Goal: Transaction & Acquisition: Purchase product/service

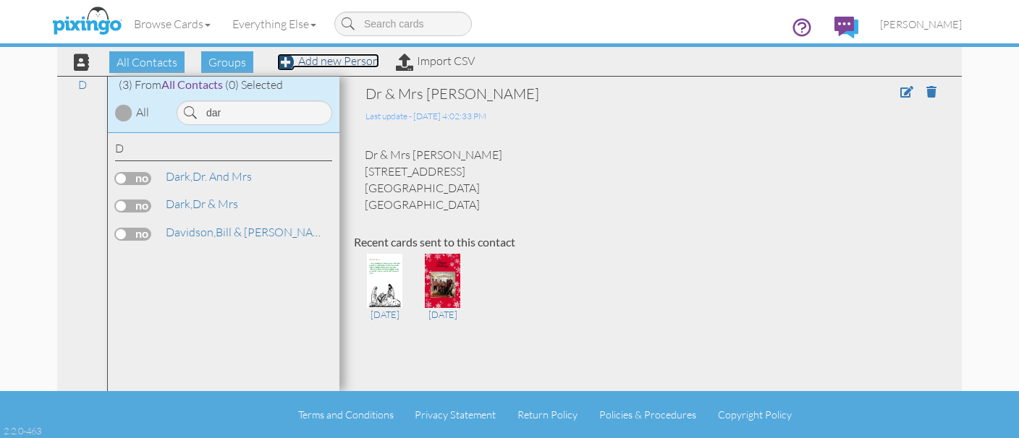
click at [305, 62] on link "Add new Person" at bounding box center [328, 61] width 102 height 14
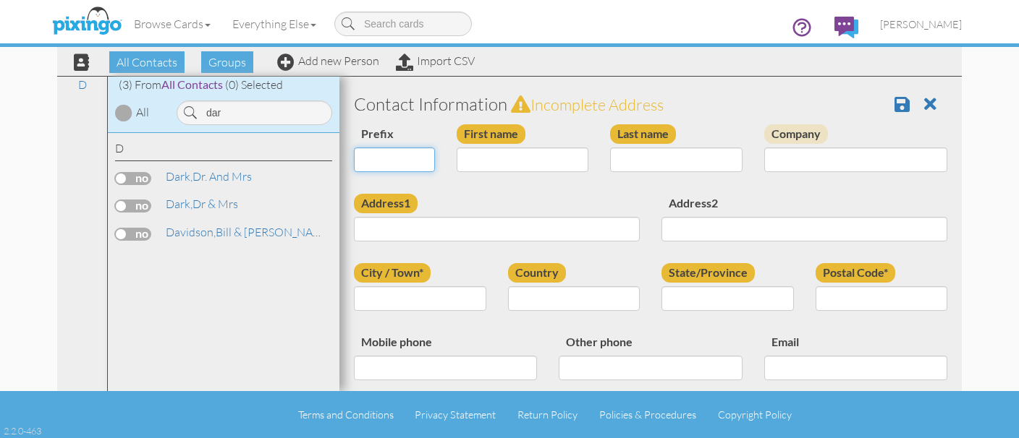
click at [354, 148] on select "Dr. Mr. Mrs." at bounding box center [394, 160] width 81 height 25
select select "string:Dr."
click option "Dr." at bounding box center [0, 0] width 0 height 0
click at [472, 171] on input "First name" at bounding box center [523, 160] width 132 height 25
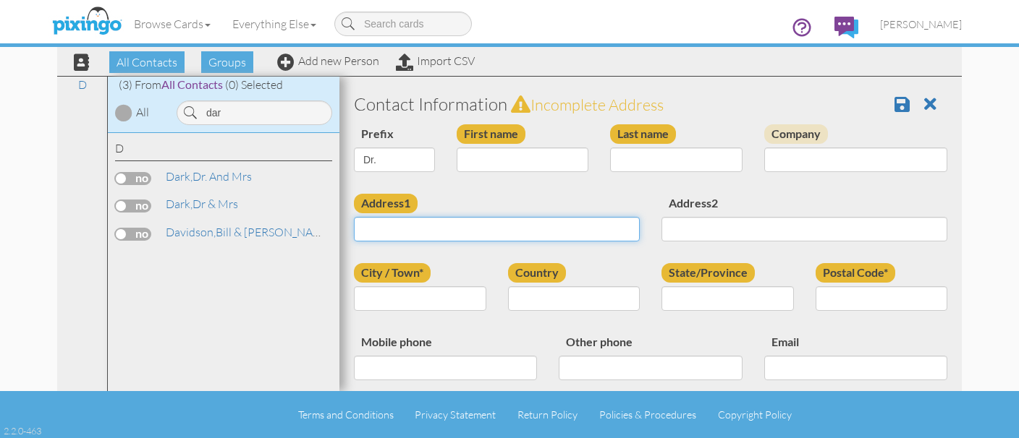
paste input "32629 Blossom Ln"
drag, startPoint x: 467, startPoint y: 232, endPoint x: 514, endPoint y: 162, distance: 84.9
click at [514, 217] on input "32629 Blossom Ln" at bounding box center [497, 229] width 286 height 25
type input "32629 Blossom Ln"
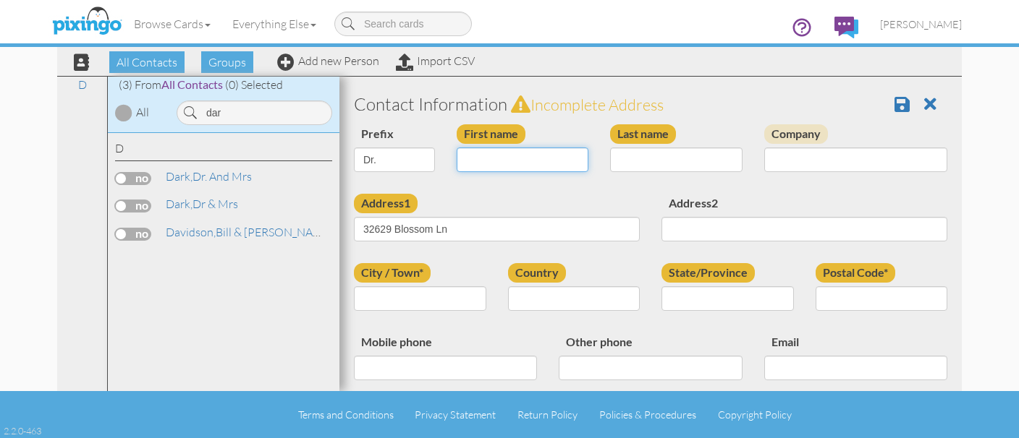
click at [514, 162] on input "First name" at bounding box center [523, 160] width 132 height 25
type input "Nat"
click at [634, 158] on input "Last name" at bounding box center [676, 160] width 132 height 25
paste input "[PERSON_NAME]"
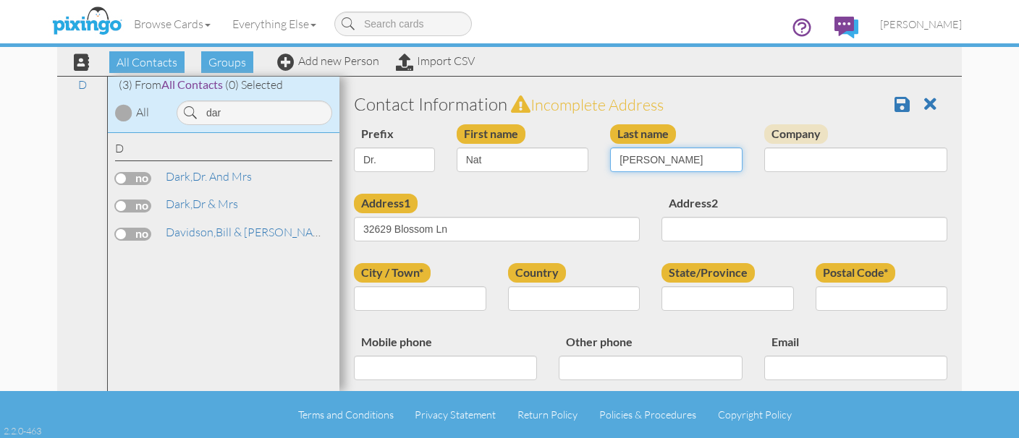
type input "[PERSON_NAME]"
click at [467, 160] on input "Nat" at bounding box center [523, 160] width 132 height 25
paste input "[PERSON_NAME]"
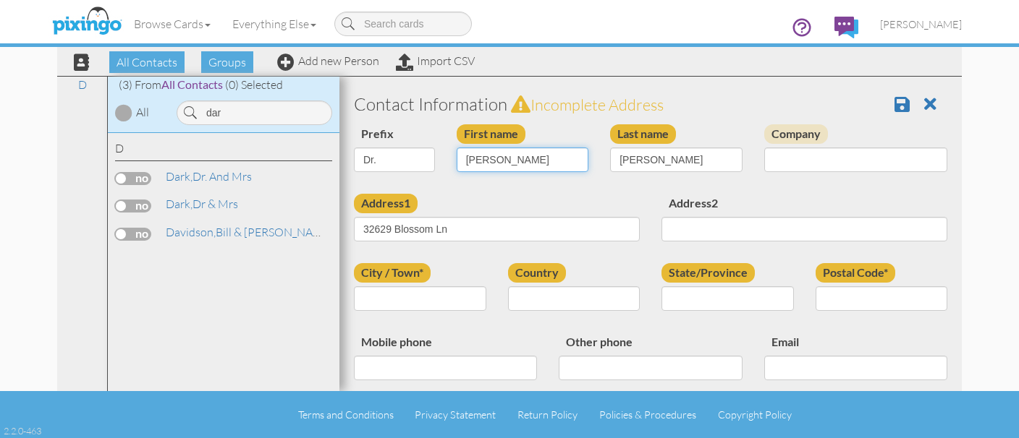
type input "[PERSON_NAME]"
click at [666, 153] on input "[PERSON_NAME]" at bounding box center [676, 160] width 132 height 25
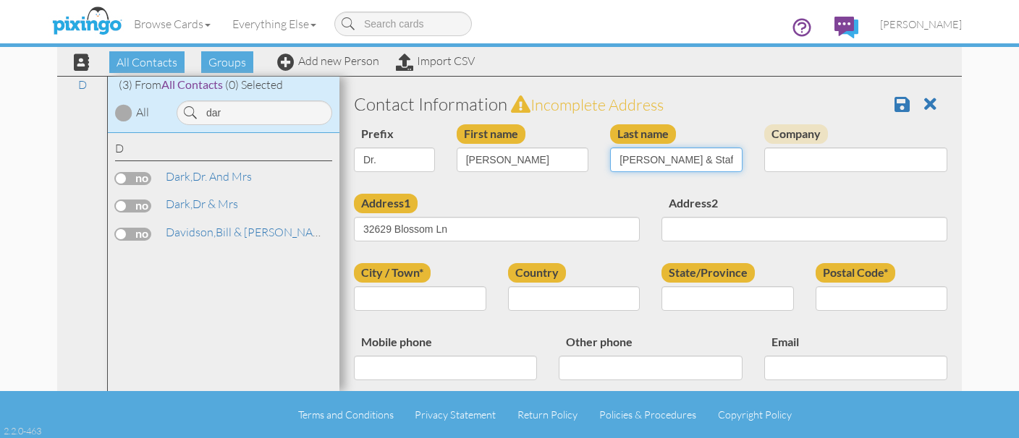
type input "[PERSON_NAME] & Staff"
click at [416, 300] on input "City / Town*" at bounding box center [420, 299] width 132 height 25
paste input "[GEOGRAPHIC_DATA]"
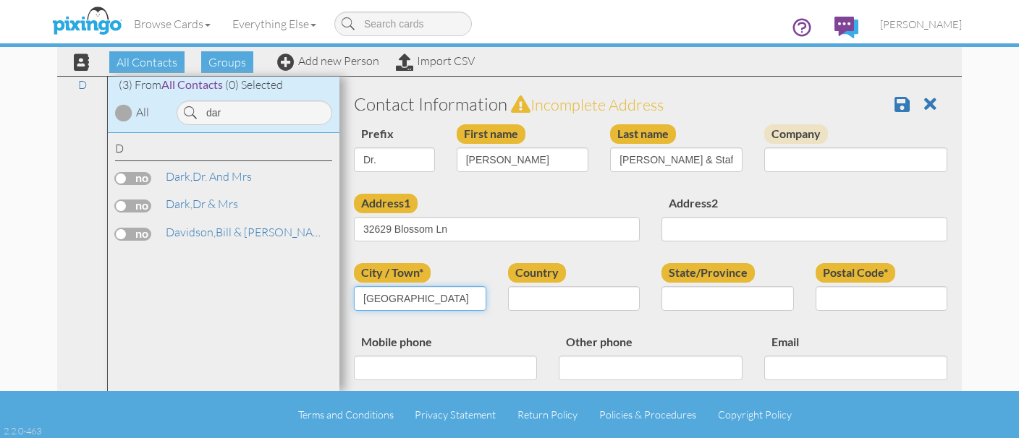
type input "[GEOGRAPHIC_DATA]"
select select "object:1839"
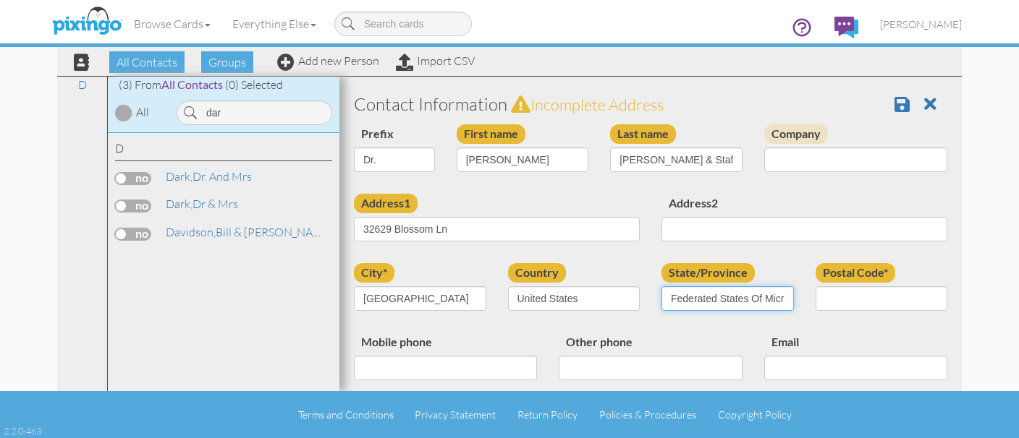
select select "object:2098"
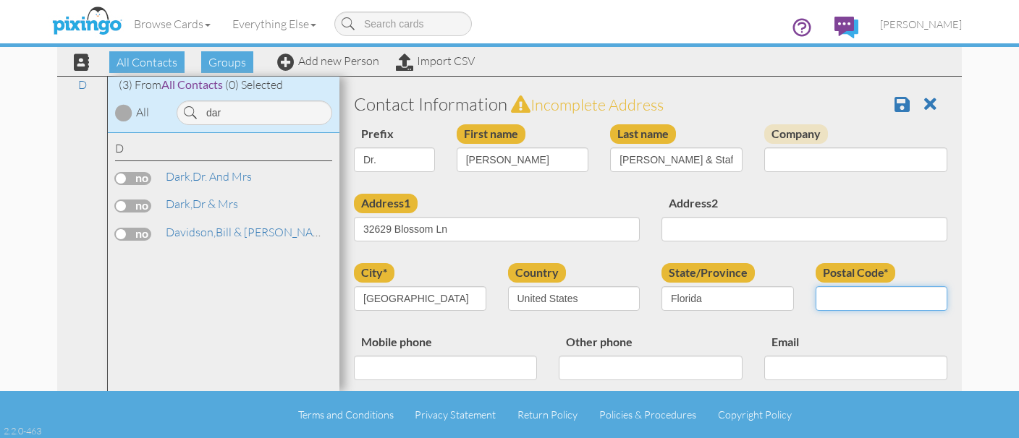
paste input "34788"
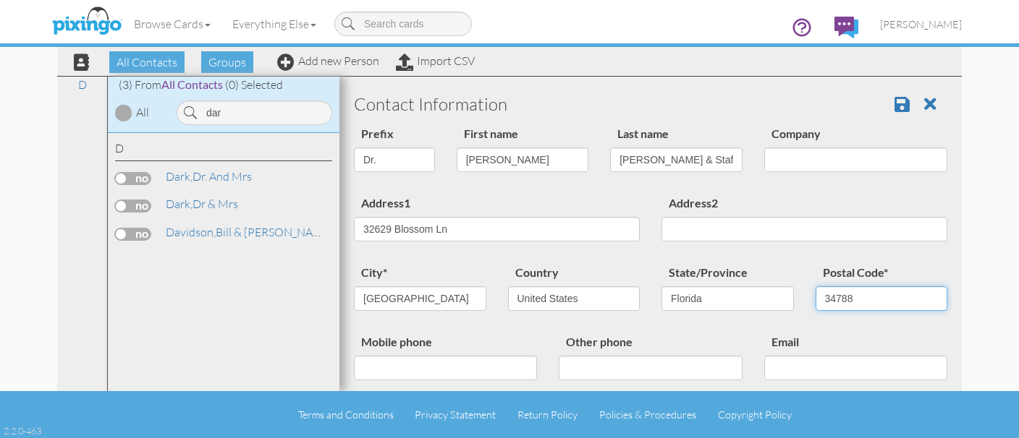
type input "34788"
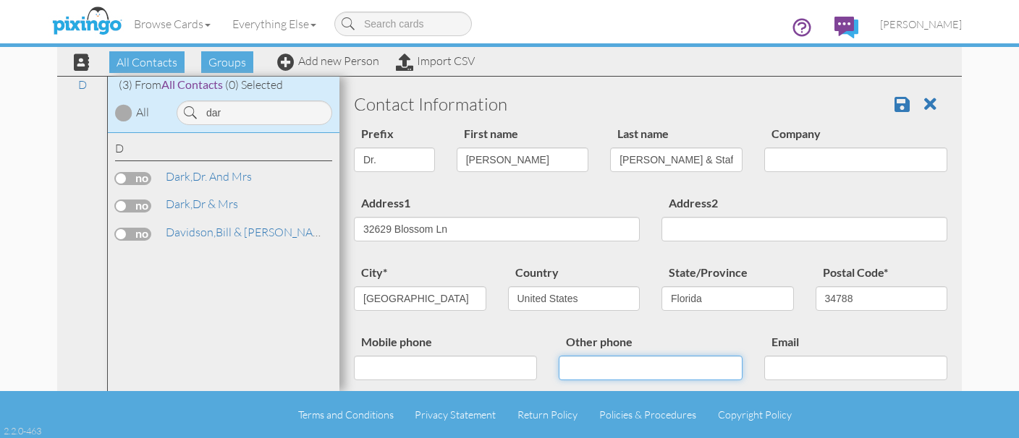
click at [639, 375] on input "Other phone" at bounding box center [650, 368] width 183 height 25
paste input "352) 326-2481"
click at [638, 371] on input "352) 326-2481" at bounding box center [650, 368] width 183 height 25
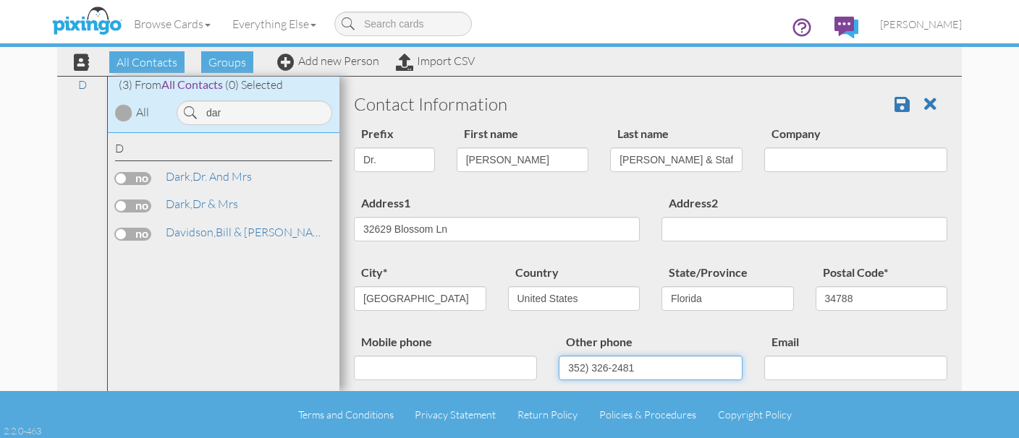
click at [638, 371] on input "352) 326-2481" at bounding box center [650, 368] width 183 height 25
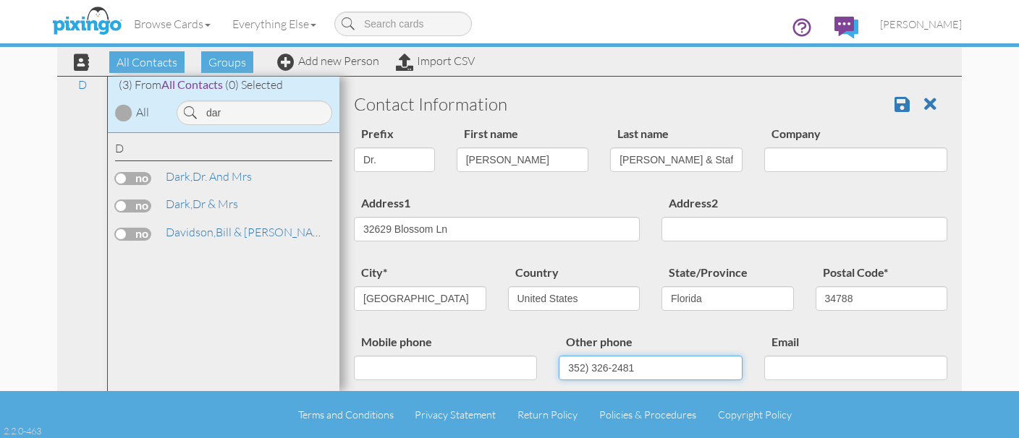
click at [638, 371] on input "352) 326-2481" at bounding box center [650, 368] width 183 height 25
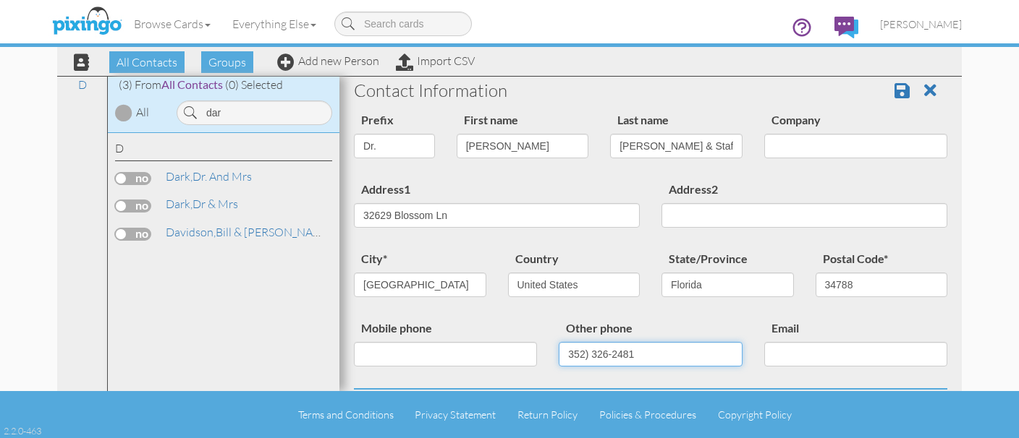
scroll to position [16, 0]
click at [580, 349] on input "352) 326-2481" at bounding box center [650, 352] width 183 height 25
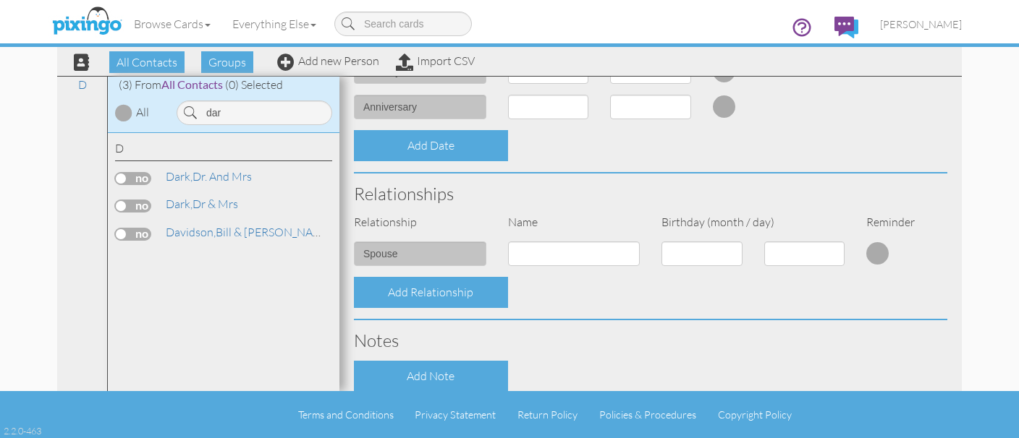
scroll to position [417, 0]
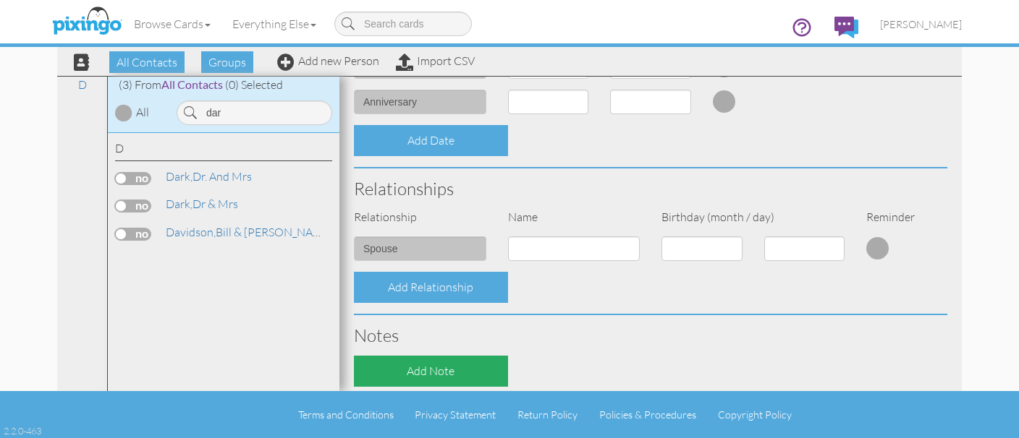
type input "[PHONE_NUMBER]"
click at [416, 373] on div "Add Note" at bounding box center [431, 371] width 154 height 31
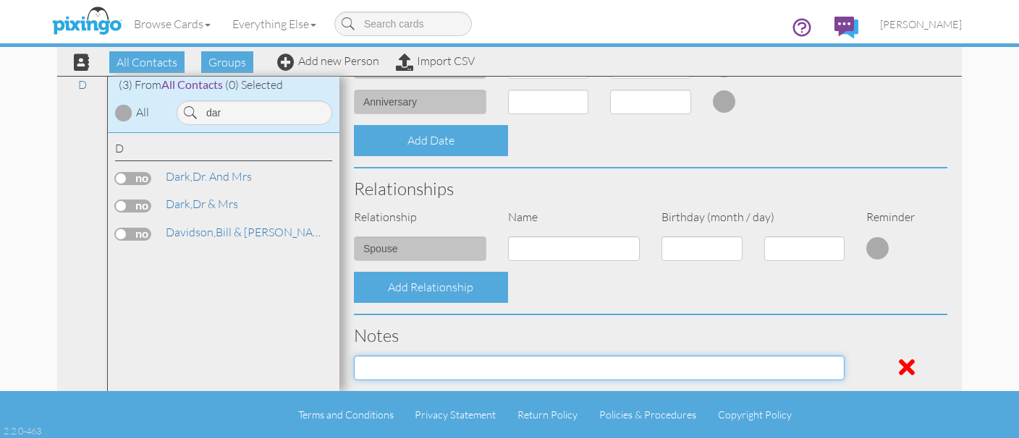
click at [423, 369] on input at bounding box center [599, 368] width 491 height 25
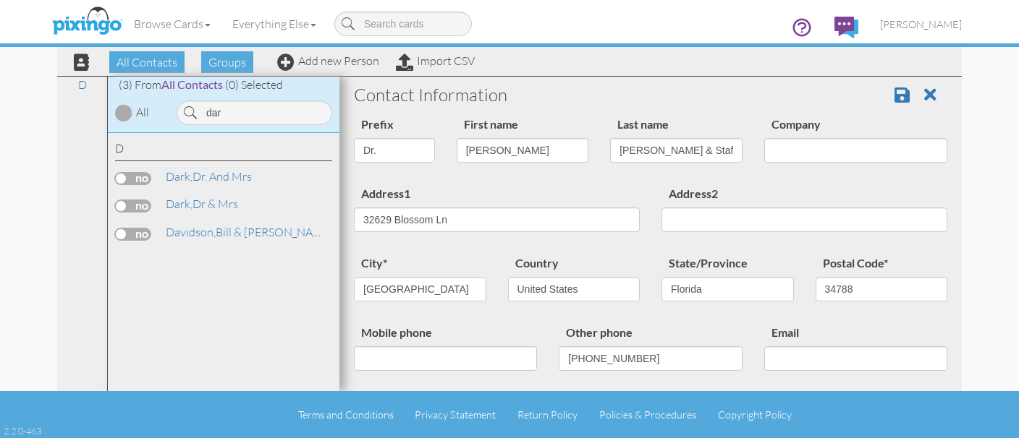
scroll to position [0, 0]
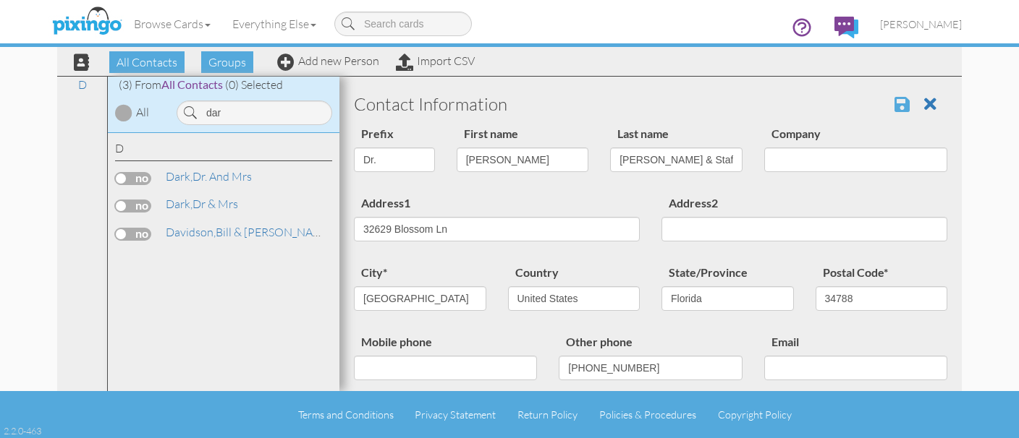
type input "2025"
click at [898, 99] on span at bounding box center [901, 104] width 15 height 17
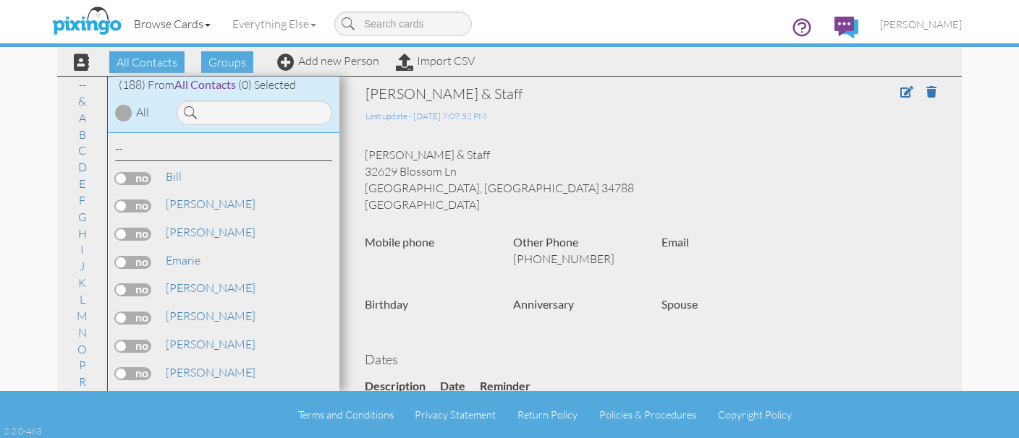
click at [158, 31] on link "Browse Cards" at bounding box center [172, 24] width 98 height 36
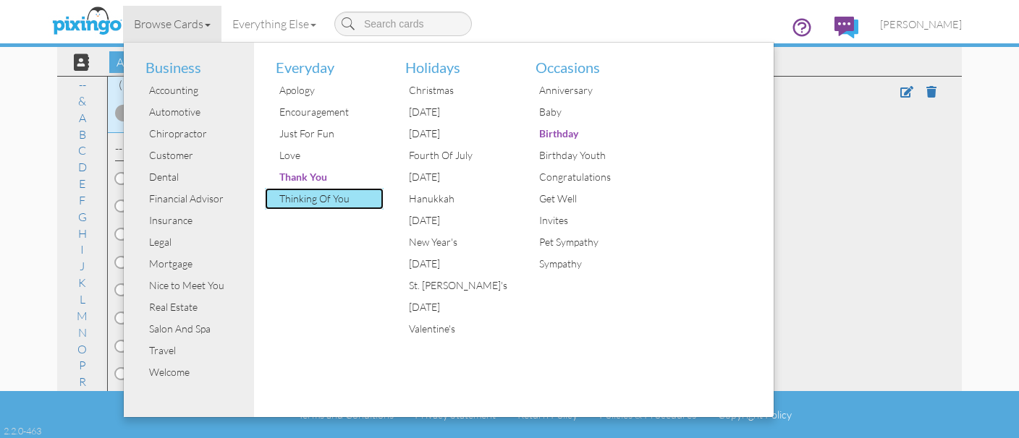
click at [290, 205] on div "Thinking Of You" at bounding box center [330, 199] width 109 height 22
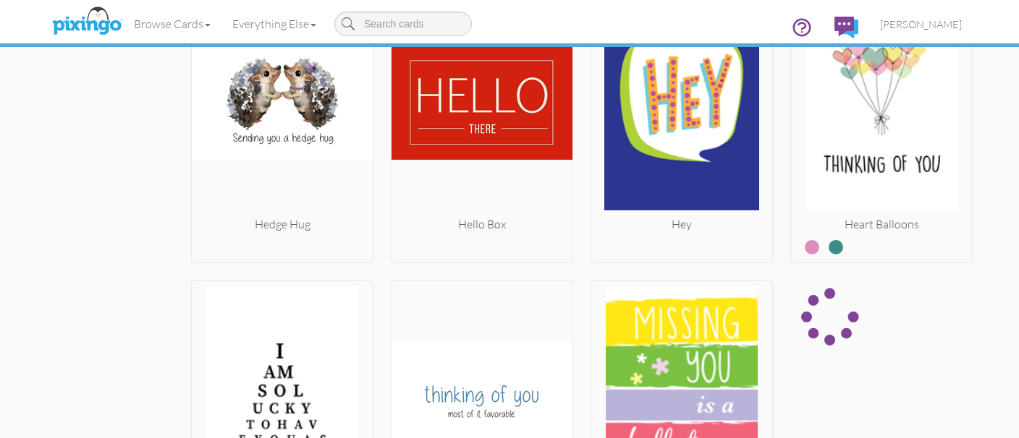
scroll to position [1985, 0]
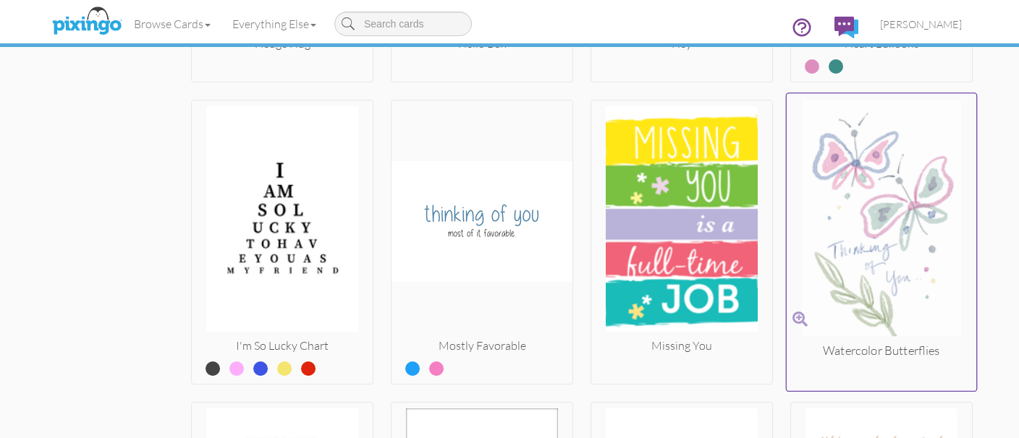
click at [815, 249] on img at bounding box center [881, 221] width 190 height 243
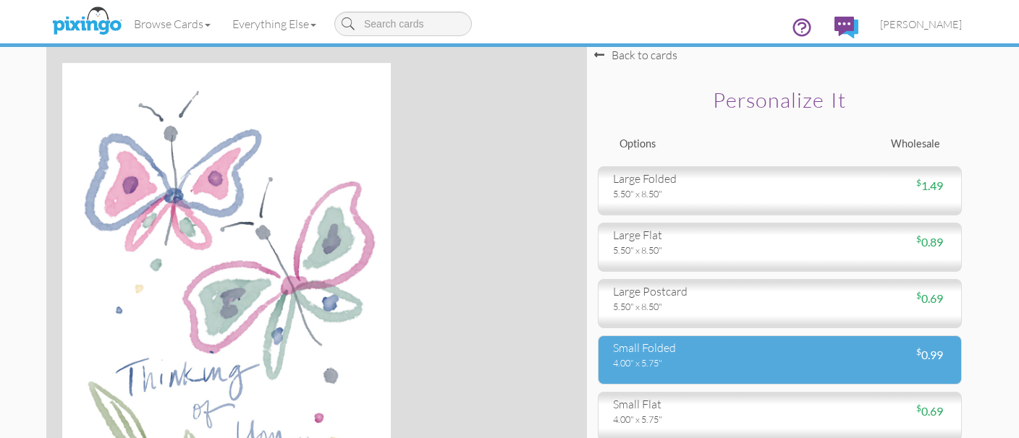
click at [648, 360] on div "4.00" x 5.75"" at bounding box center [691, 363] width 156 height 13
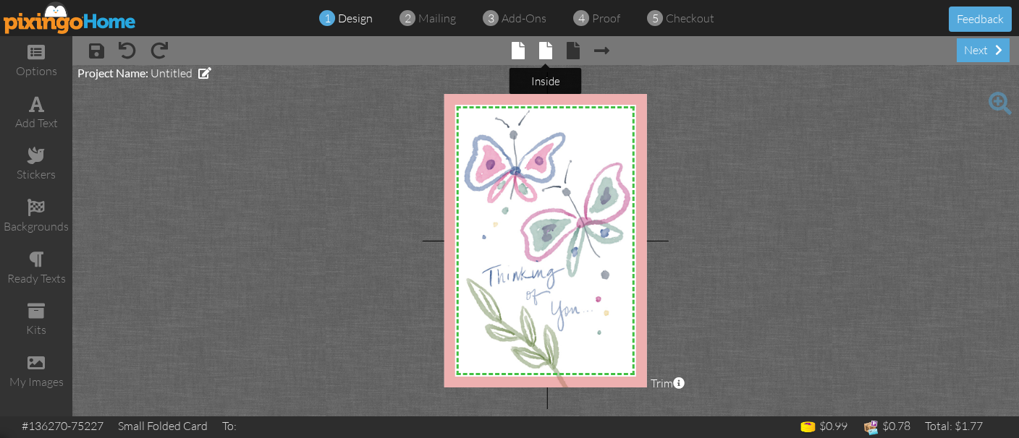
click at [545, 57] on span at bounding box center [545, 50] width 13 height 17
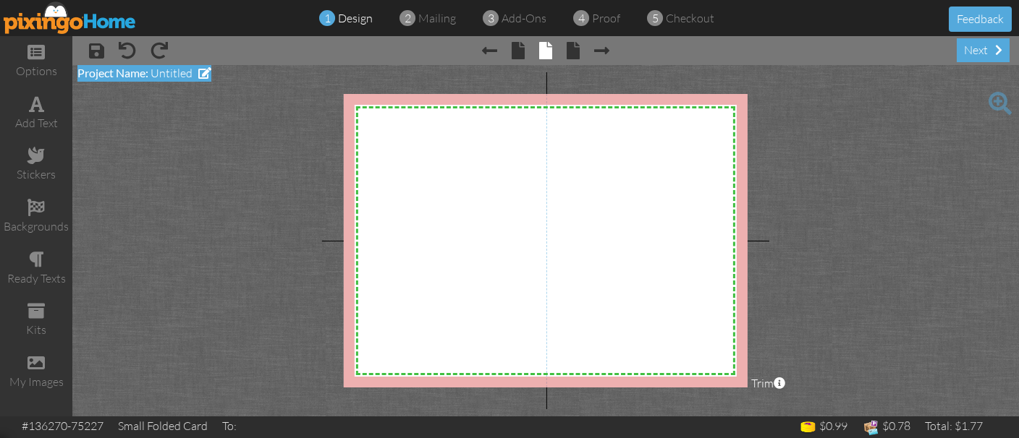
click at [185, 75] on span "Untitled" at bounding box center [171, 73] width 42 height 14
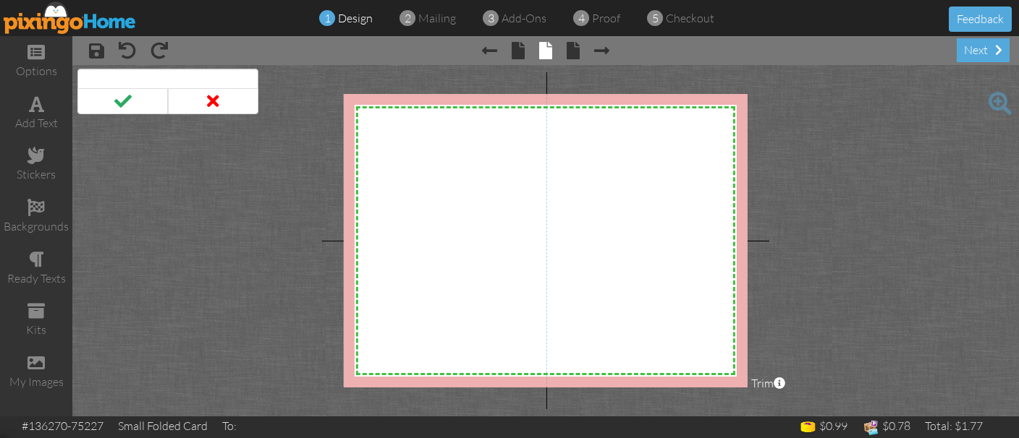
click at [133, 79] on input at bounding box center [167, 81] width 181 height 25
click at [133, 79] on input "Dr [PERSON_NAME]-" at bounding box center [167, 81] width 181 height 25
click at [168, 77] on input "Dr [PERSON_NAME] 10-" at bounding box center [167, 81] width 181 height 25
type input "Dr [PERSON_NAME] 10-2025"
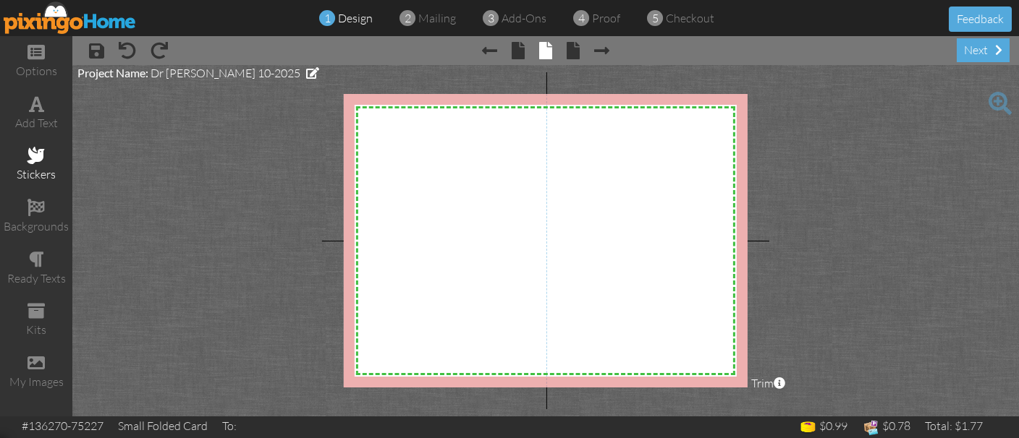
click at [43, 165] on div "stickers" at bounding box center [36, 165] width 72 height 51
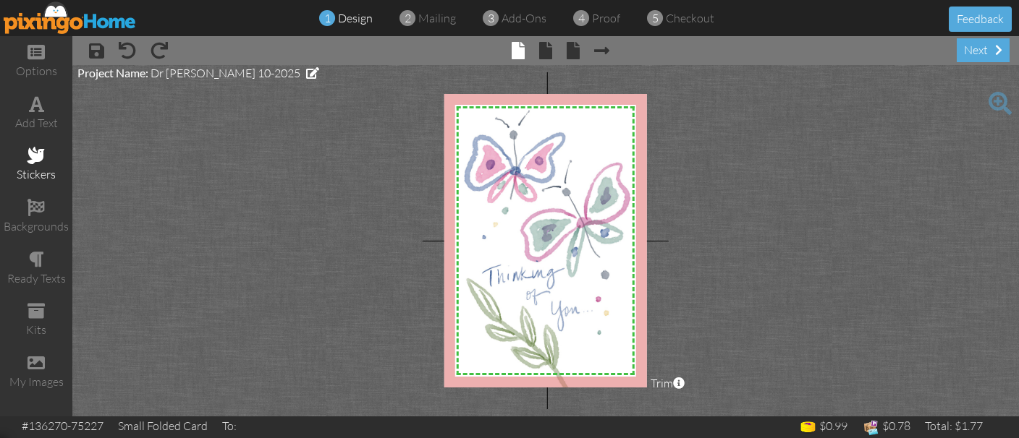
click at [27, 167] on div "stickers" at bounding box center [36, 174] width 72 height 17
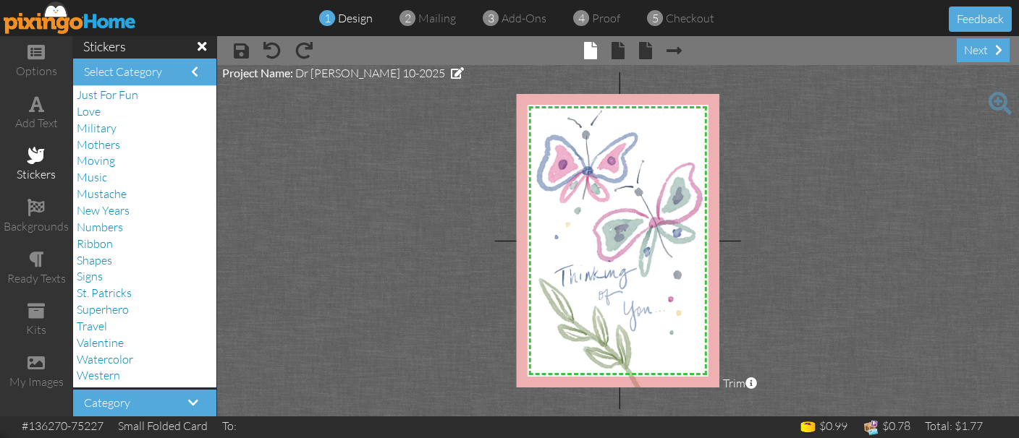
scroll to position [149, 0]
click at [93, 184] on span "Fathers" at bounding box center [96, 180] width 38 height 14
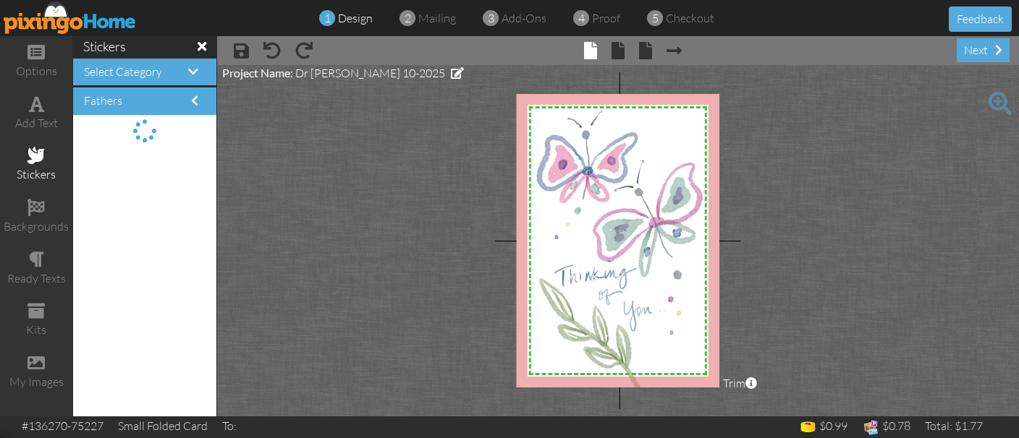
scroll to position [0, 0]
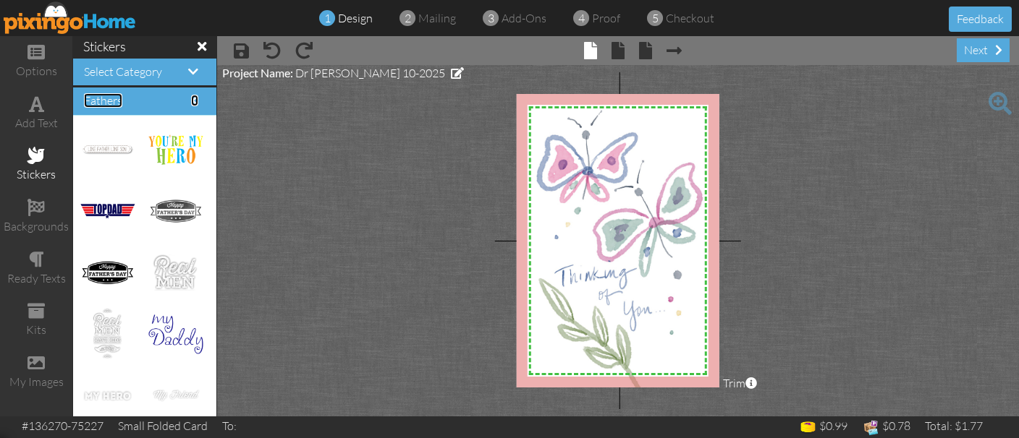
click at [98, 103] on span "Fathers" at bounding box center [103, 100] width 38 height 14
click at [189, 101] on h4 "Fathers" at bounding box center [145, 101] width 122 height 13
click at [192, 102] on span at bounding box center [194, 101] width 7 height 12
click at [192, 76] on span at bounding box center [193, 72] width 10 height 12
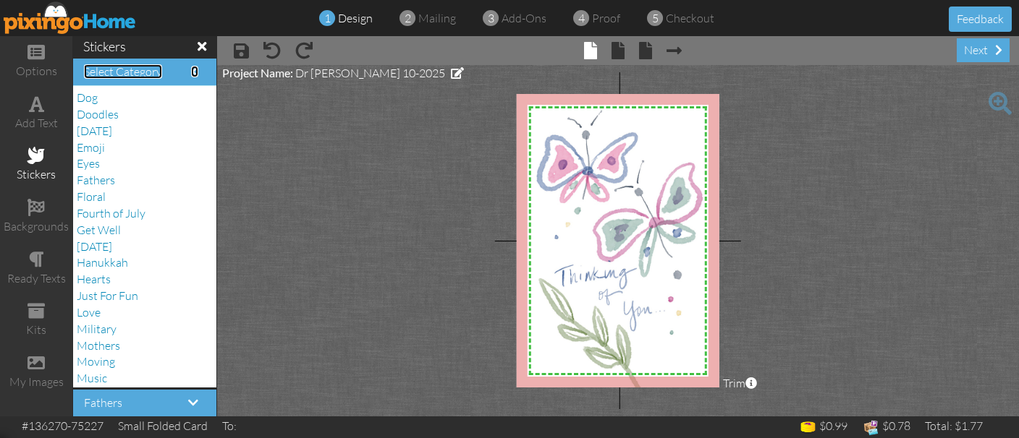
scroll to position [149, 0]
click at [79, 196] on span "Floral" at bounding box center [91, 197] width 29 height 14
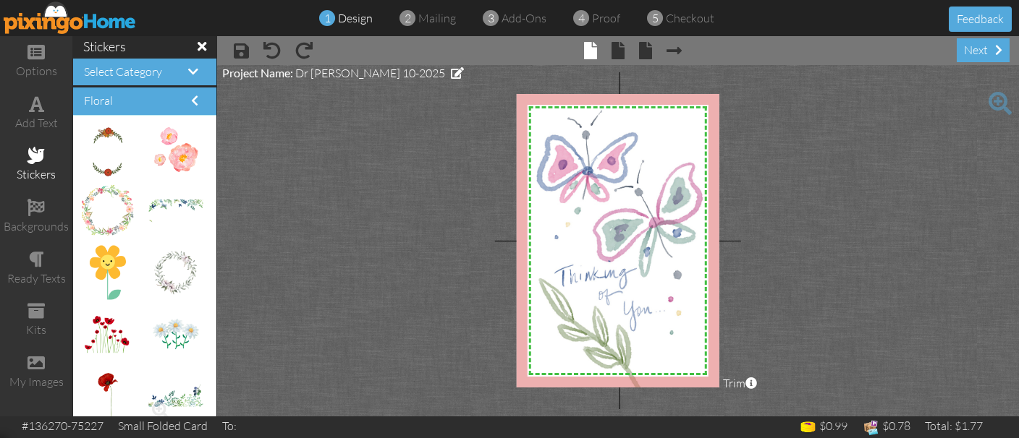
click at [181, 399] on img at bounding box center [175, 396] width 54 height 22
click at [619, 51] on span at bounding box center [617, 50] width 13 height 17
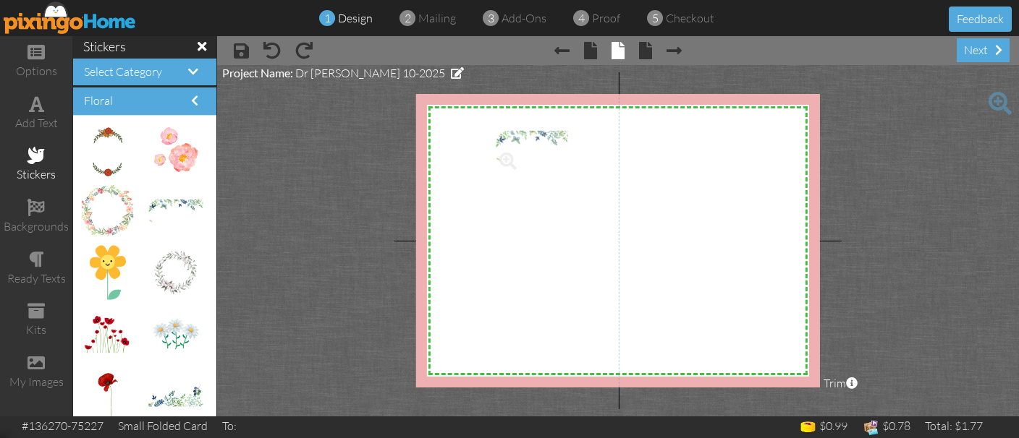
drag, startPoint x: 149, startPoint y: 205, endPoint x: 496, endPoint y: 140, distance: 353.2
click at [496, 140] on body "1 design 2 mailing 3 add-ons 4 proof 5 checkout Feedback options add text stick…" at bounding box center [509, 219] width 1019 height 438
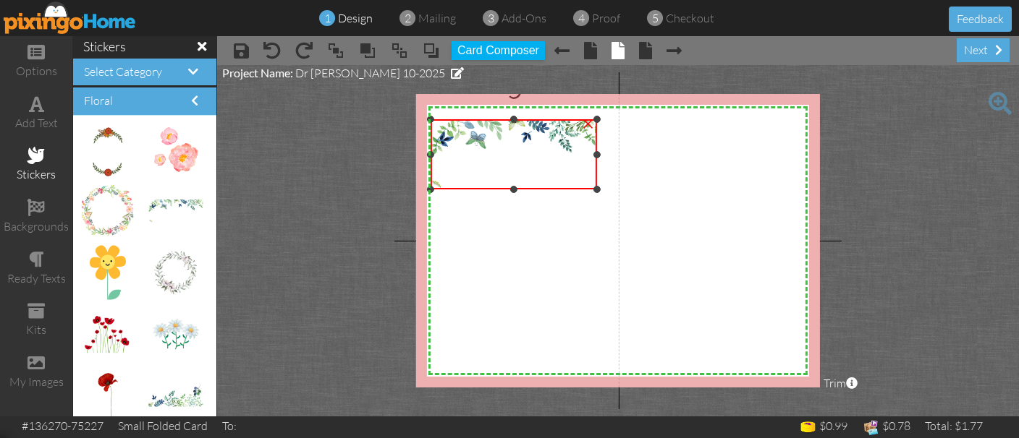
drag, startPoint x: 493, startPoint y: 161, endPoint x: 431, endPoint y: 188, distance: 68.7
click at [431, 188] on div at bounding box center [430, 189] width 7 height 7
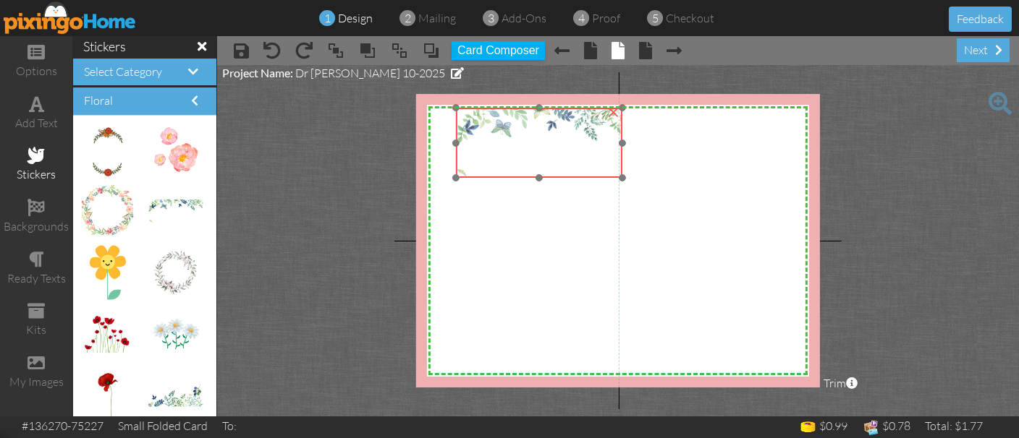
drag, startPoint x: 486, startPoint y: 179, endPoint x: 502, endPoint y: 167, distance: 20.1
click at [502, 167] on img at bounding box center [539, 143] width 166 height 70
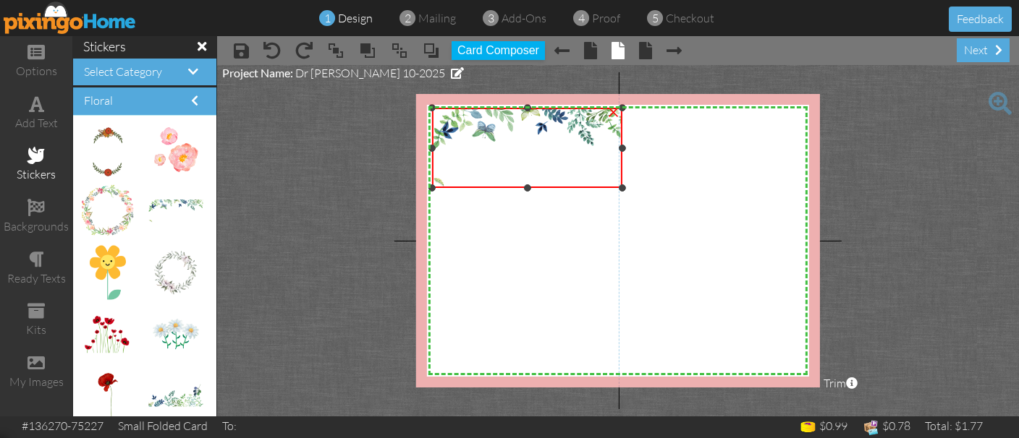
drag, startPoint x: 457, startPoint y: 177, endPoint x: 461, endPoint y: 187, distance: 10.8
click at [461, 187] on div "×" at bounding box center [527, 148] width 190 height 80
drag, startPoint x: 168, startPoint y: 206, endPoint x: 566, endPoint y: 158, distance: 400.8
click at [566, 158] on body "1 design 2 mailing 3 add-ons 4 proof 5 checkout Feedback options add text stick…" at bounding box center [509, 219] width 1019 height 438
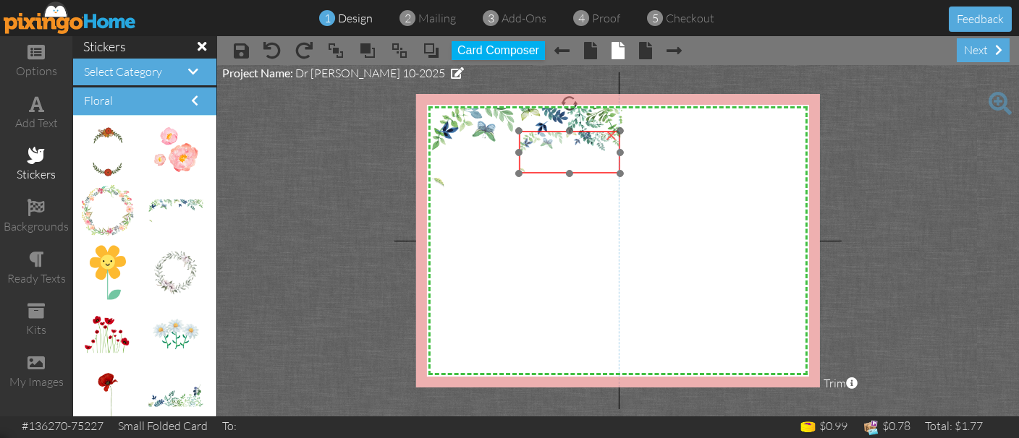
drag, startPoint x: 566, startPoint y: 158, endPoint x: 538, endPoint y: 153, distance: 28.0
click at [538, 153] on img at bounding box center [569, 152] width 101 height 43
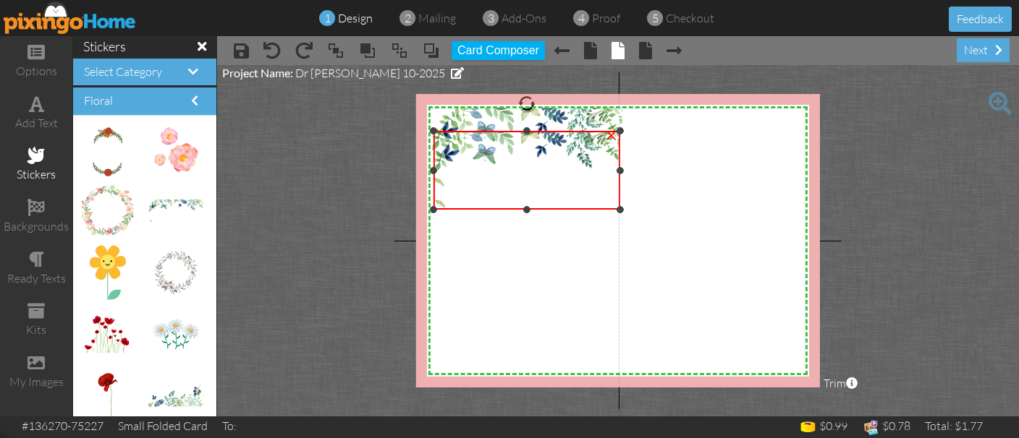
drag, startPoint x: 517, startPoint y: 175, endPoint x: 415, endPoint y: 211, distance: 108.2
click at [415, 211] on project-studio-wrapper "X X X X X X X X X X X X X X X X X X X X X X X X X X X X X X X X X X X X X X X X…" at bounding box center [618, 241] width 802 height 352
click at [405, 48] on span at bounding box center [399, 51] width 17 height 22
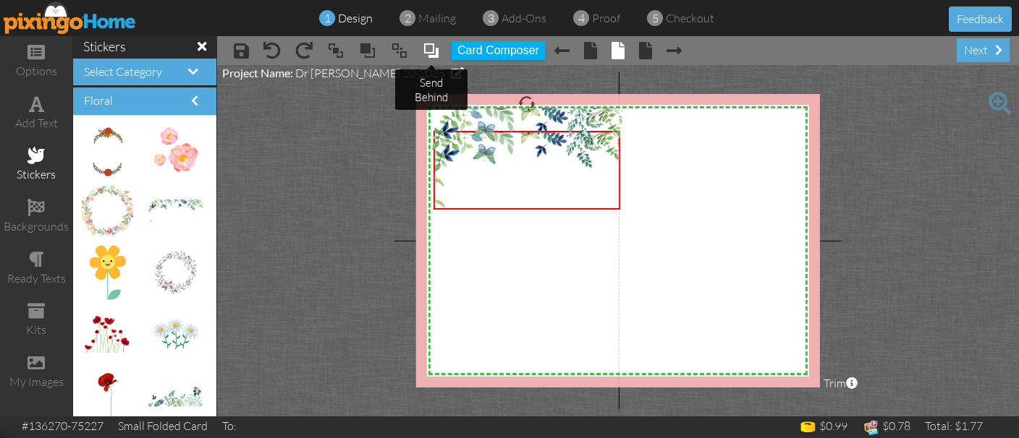
click at [435, 45] on span at bounding box center [431, 51] width 17 height 22
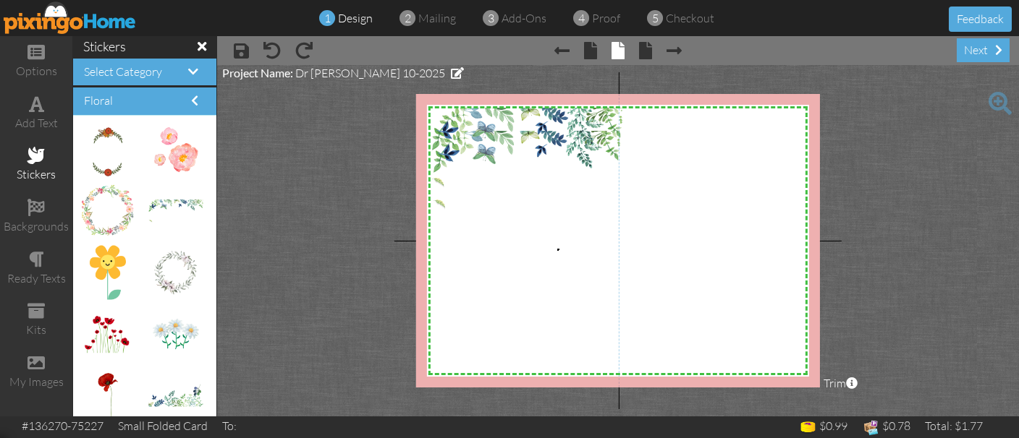
click at [557, 249] on div "X X X X X X X X X X X X X X X X X X X X X X X X X X X X X X X X X X X X X X X X…" at bounding box center [618, 241] width 404 height 294
drag, startPoint x: 190, startPoint y: 379, endPoint x: 776, endPoint y: 319, distance: 589.1
click at [776, 319] on body "1 design 2 mailing 3 add-ons 4 proof 5 checkout Feedback options add text stick…" at bounding box center [509, 219] width 1019 height 438
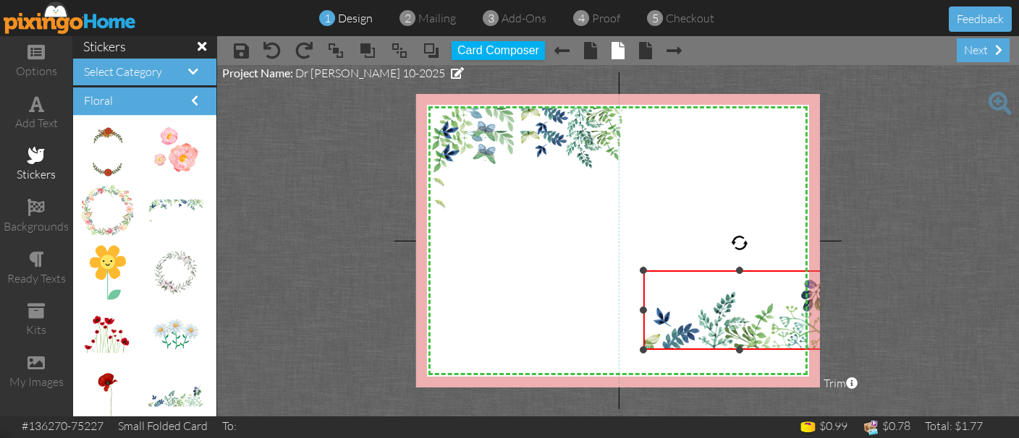
drag, startPoint x: 737, startPoint y: 310, endPoint x: 608, endPoint y: 273, distance: 134.2
click at [608, 273] on div "X X X X X X X X X X X X X X X X X X X X X X X X X X X X X X X X X X X X X X X X…" at bounding box center [618, 241] width 404 height 294
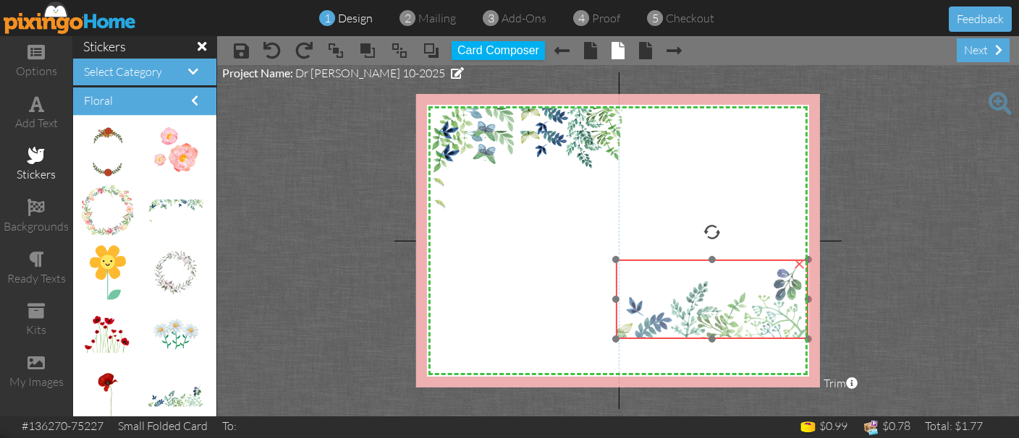
drag, startPoint x: 701, startPoint y: 294, endPoint x: 674, endPoint y: 284, distance: 29.6
click at [674, 284] on img at bounding box center [712, 300] width 192 height 80
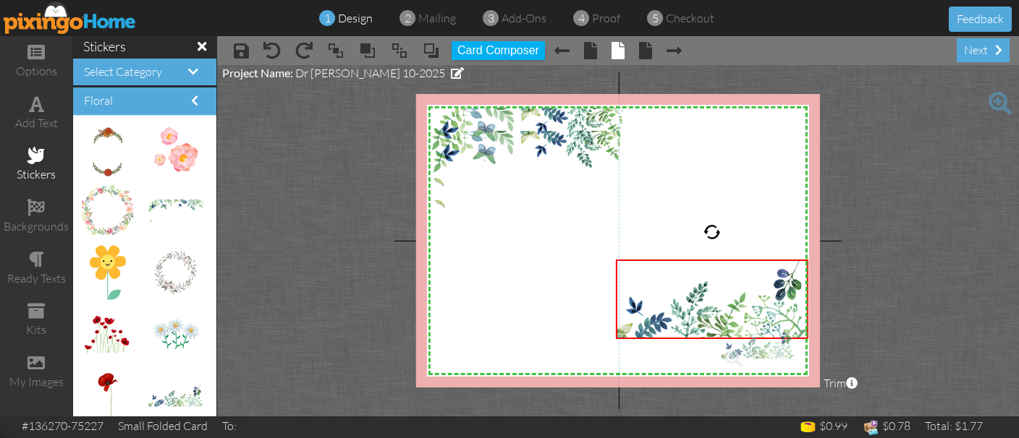
drag, startPoint x: 178, startPoint y: 397, endPoint x: 751, endPoint y: 346, distance: 575.3
click at [751, 346] on body "1 design 2 mailing 3 add-ons 4 proof 5 checkout Feedback options add text stick…" at bounding box center [509, 219] width 1019 height 438
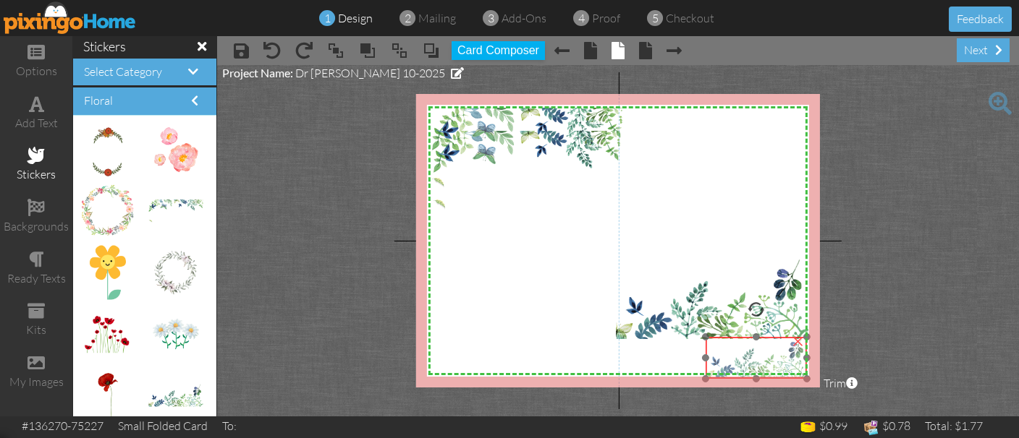
drag, startPoint x: 751, startPoint y: 346, endPoint x: 735, endPoint y: 366, distance: 25.8
click at [735, 366] on img at bounding box center [755, 357] width 101 height 41
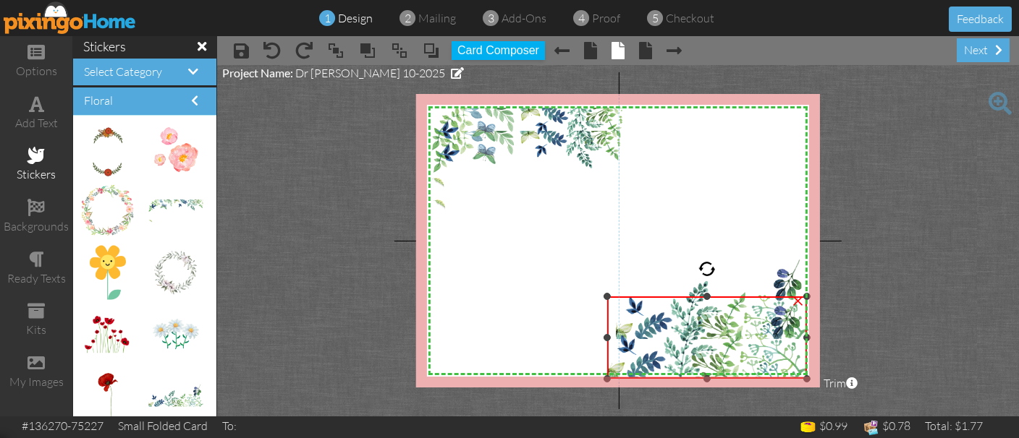
drag, startPoint x: 708, startPoint y: 338, endPoint x: 586, endPoint y: 297, distance: 128.1
click at [586, 297] on div "X X X X X X X X X X X X X X X X X X X X X X X X X X X X X X X X X X X X X X X X…" at bounding box center [618, 241] width 404 height 294
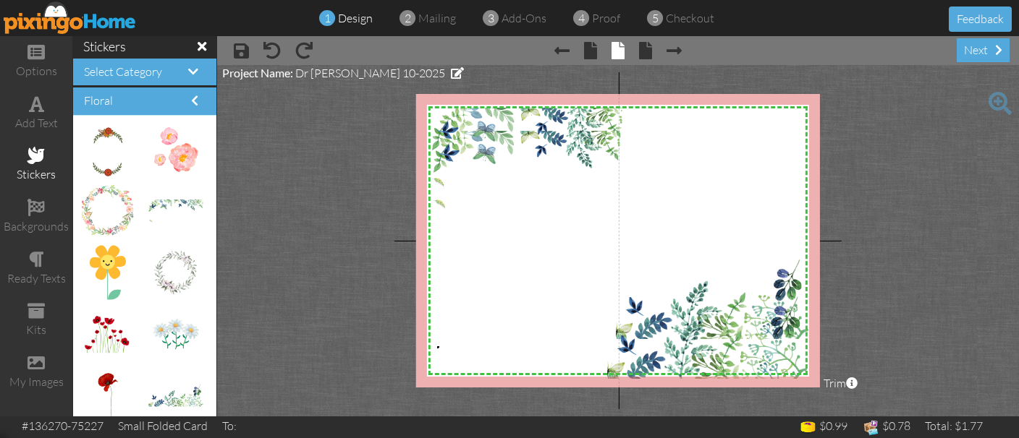
click at [437, 347] on div "X X X X X X X X X X X X X X X X X X X X X X X X X X X X X X X X X X X X X X X X…" at bounding box center [618, 241] width 404 height 294
click at [35, 103] on span at bounding box center [36, 104] width 15 height 17
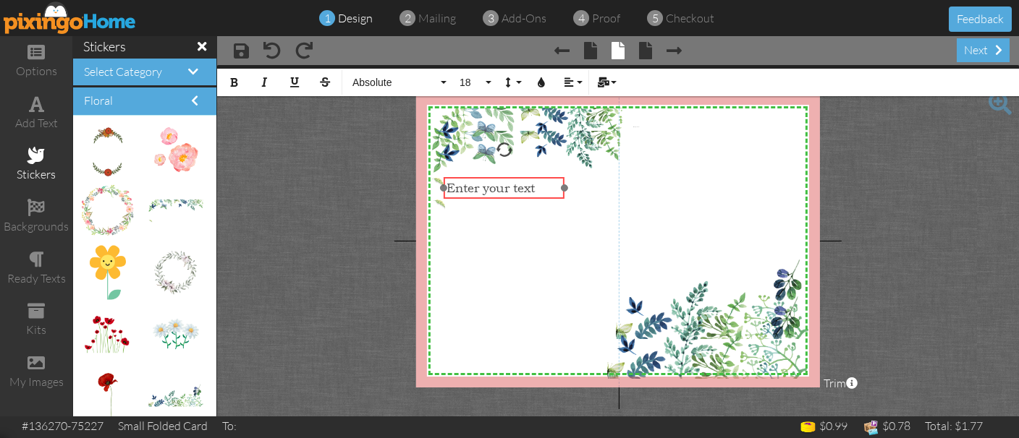
drag, startPoint x: 653, startPoint y: 144, endPoint x: 467, endPoint y: 198, distance: 194.2
click at [467, 198] on div "​ Enter your text ​" at bounding box center [504, 188] width 121 height 22
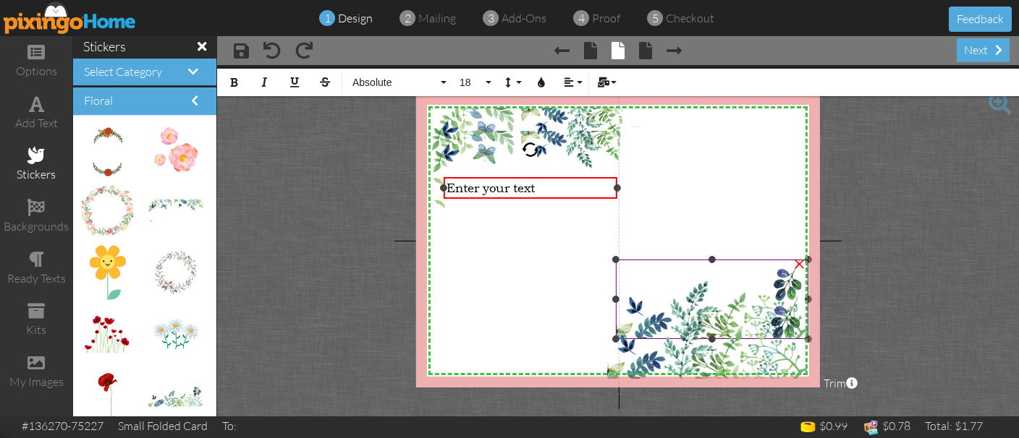
drag, startPoint x: 562, startPoint y: 188, endPoint x: 615, endPoint y: 260, distance: 89.0
click at [615, 260] on div "X X X X X X X X X X X X X X X X X X X X X X X X X X X X X X X X X X X X X X X X…" at bounding box center [618, 241] width 404 height 294
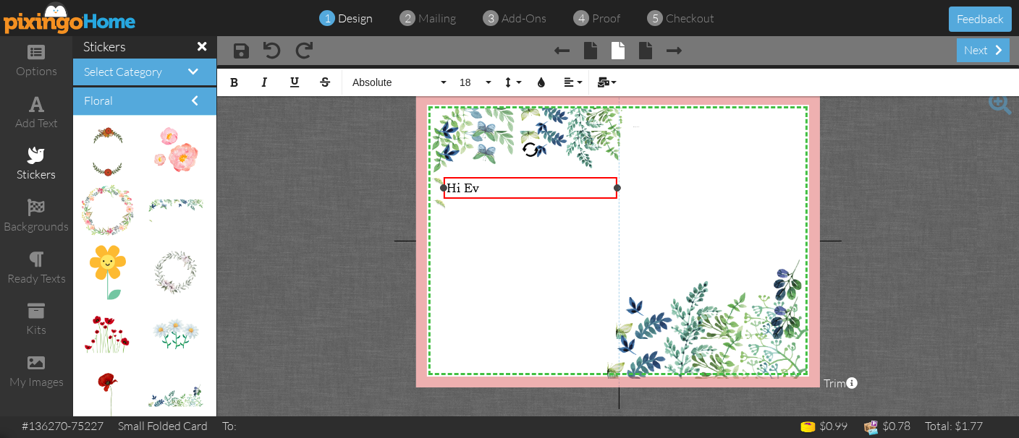
click at [438, 333] on div "X X X X X X X X X X X X X X X X X X X X X X X X X X X X X X X X X X X X X X X X…" at bounding box center [618, 241] width 404 height 294
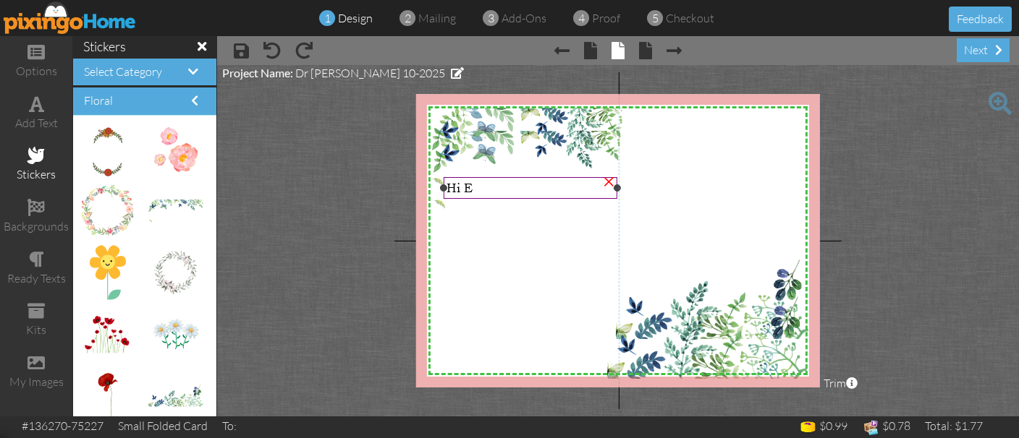
click at [505, 188] on div "Hi E" at bounding box center [529, 187] width 167 height 15
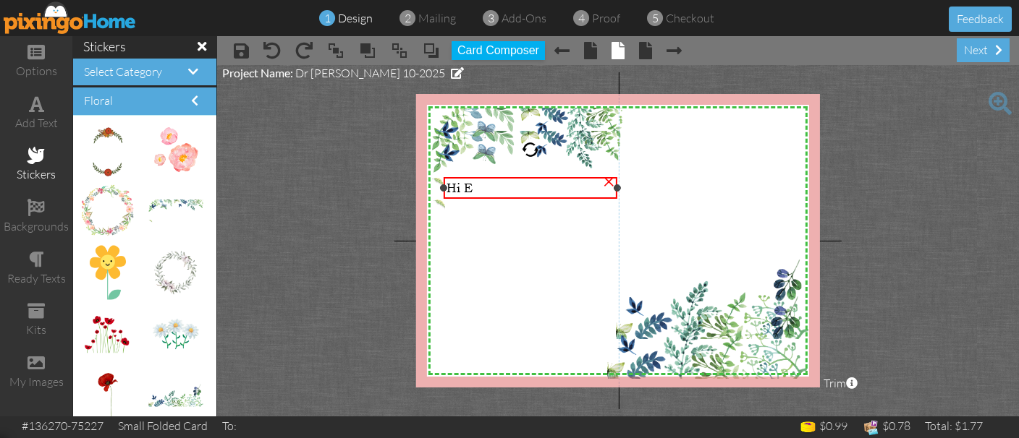
click at [505, 188] on div "Hi E" at bounding box center [529, 187] width 167 height 15
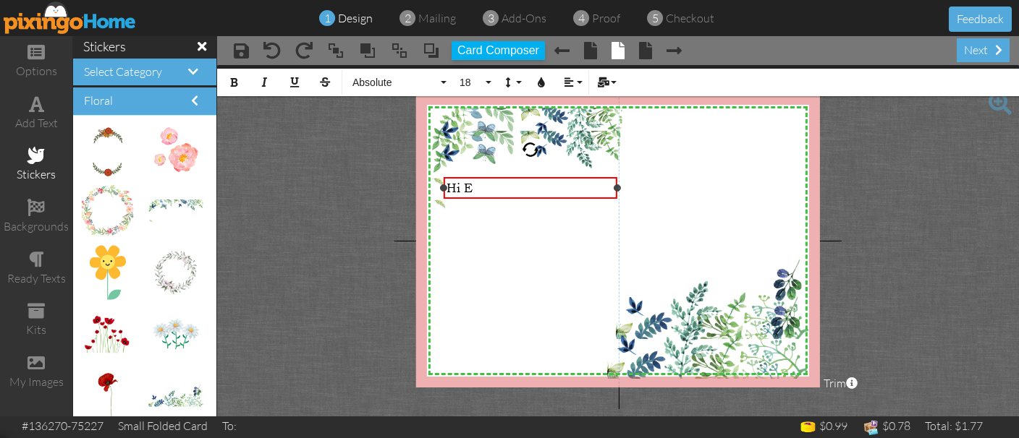
click at [505, 188] on div "Hi E" at bounding box center [529, 187] width 167 height 15
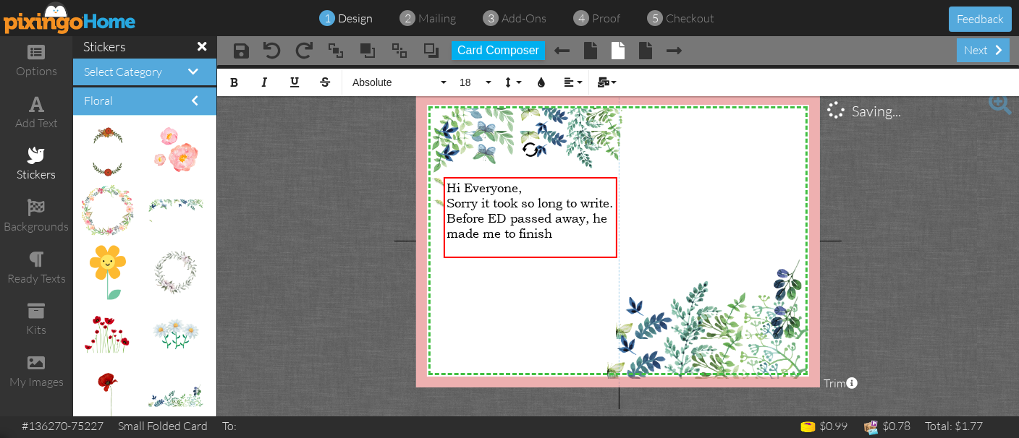
click at [505, 188] on span "Hi Everyone," at bounding box center [483, 187] width 75 height 15
